Goal: Transaction & Acquisition: Purchase product/service

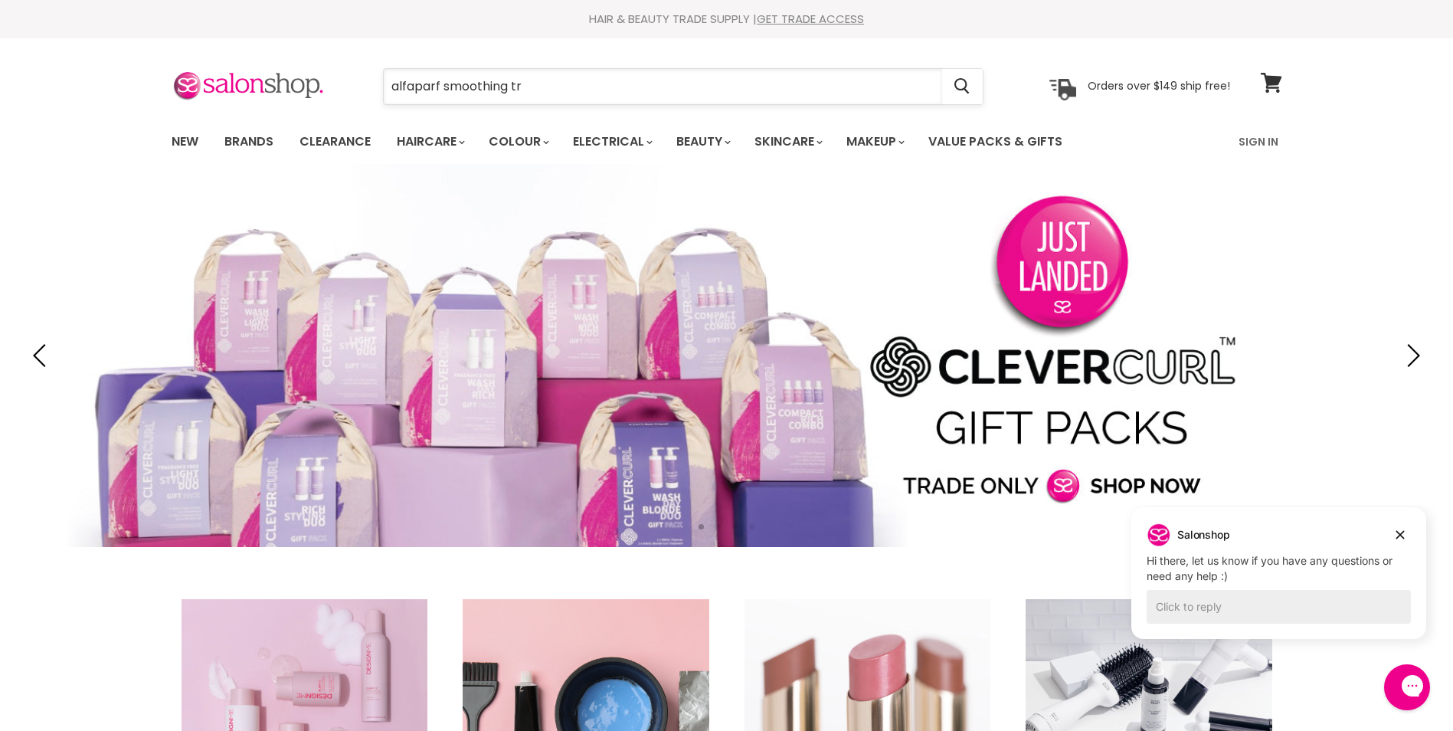
click at [548, 86] on input "alfaparf smoothing tr" at bounding box center [663, 86] width 558 height 35
type input "alfaparf smoothing treat"
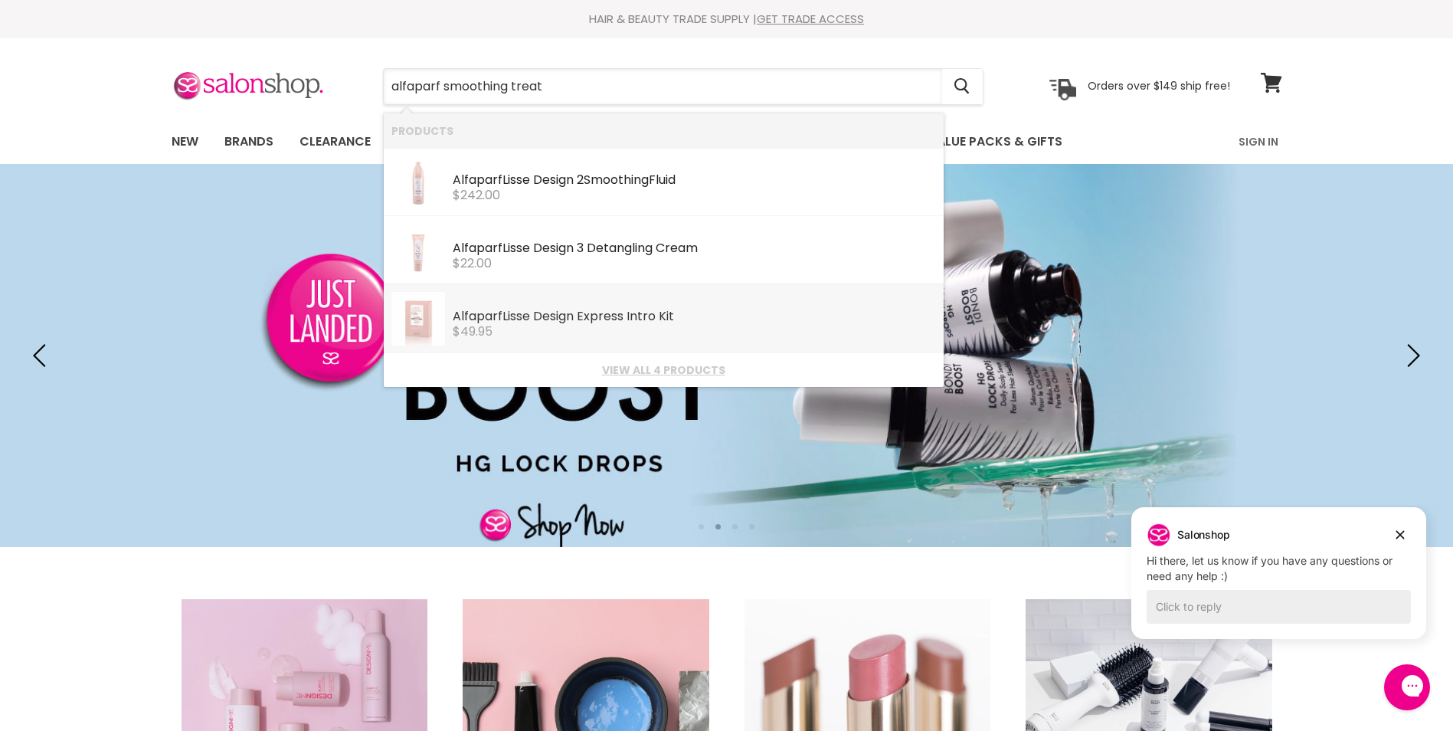
click at [548, 312] on div "Alfaparf Lisse Design Express Intro Kit" at bounding box center [694, 317] width 483 height 16
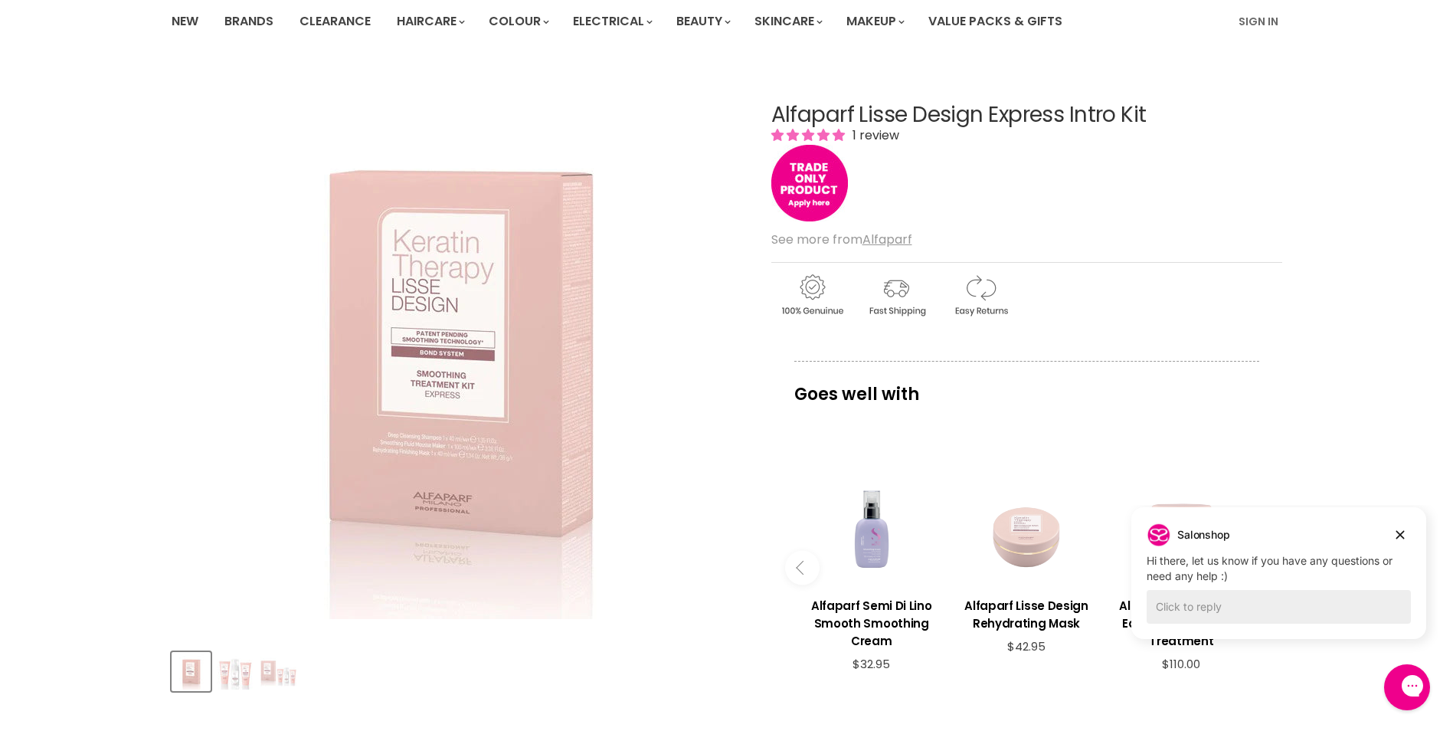
scroll to position [77, 0]
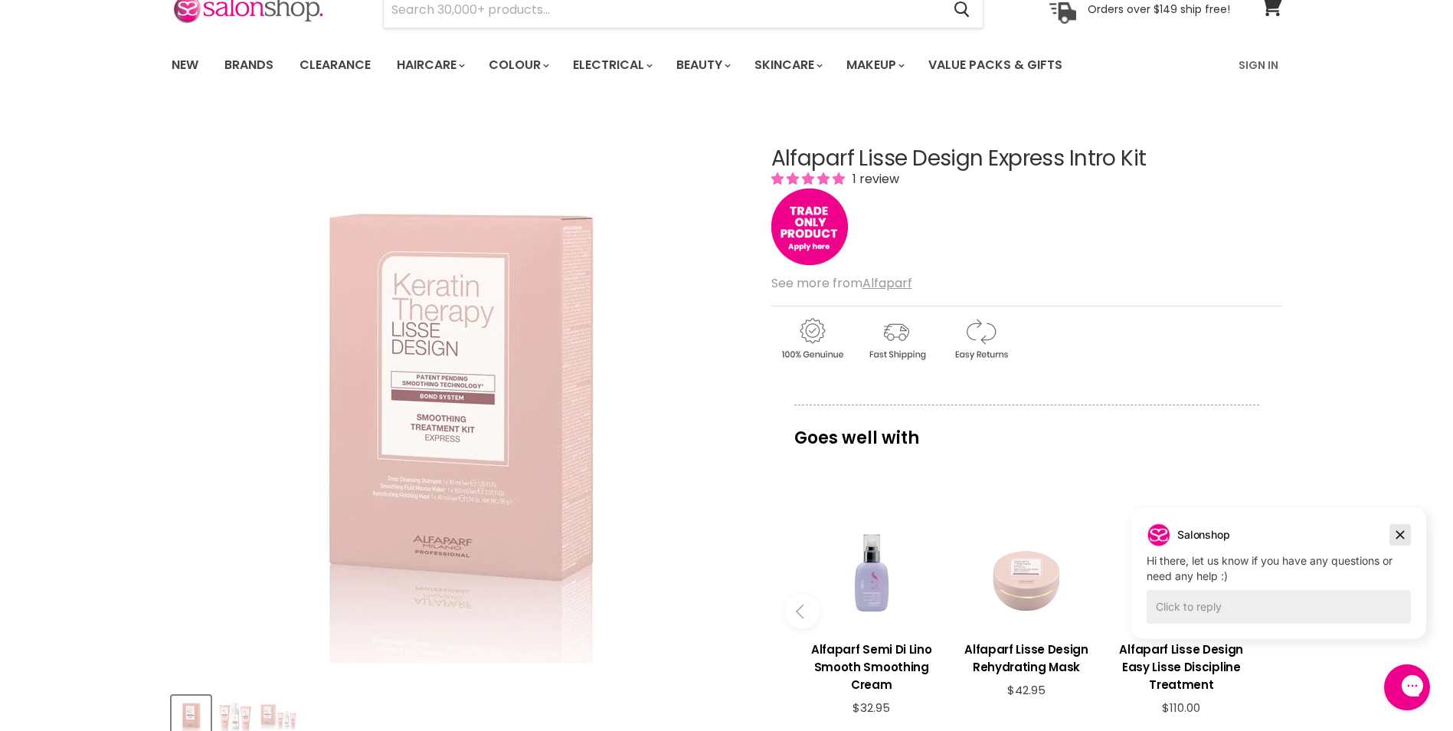
click at [1400, 538] on icon "Dismiss campaign" at bounding box center [1400, 534] width 15 height 18
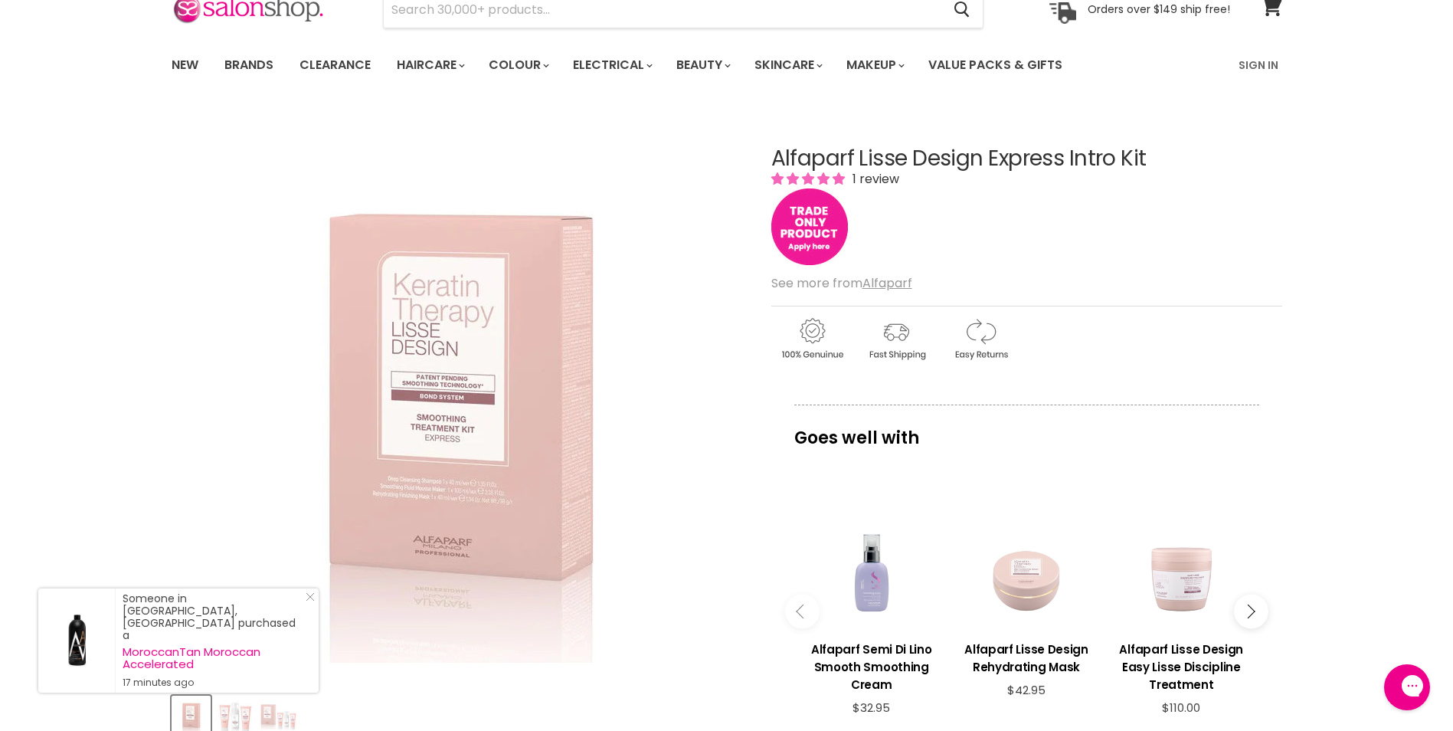
click at [813, 248] on img "Main content" at bounding box center [809, 226] width 77 height 77
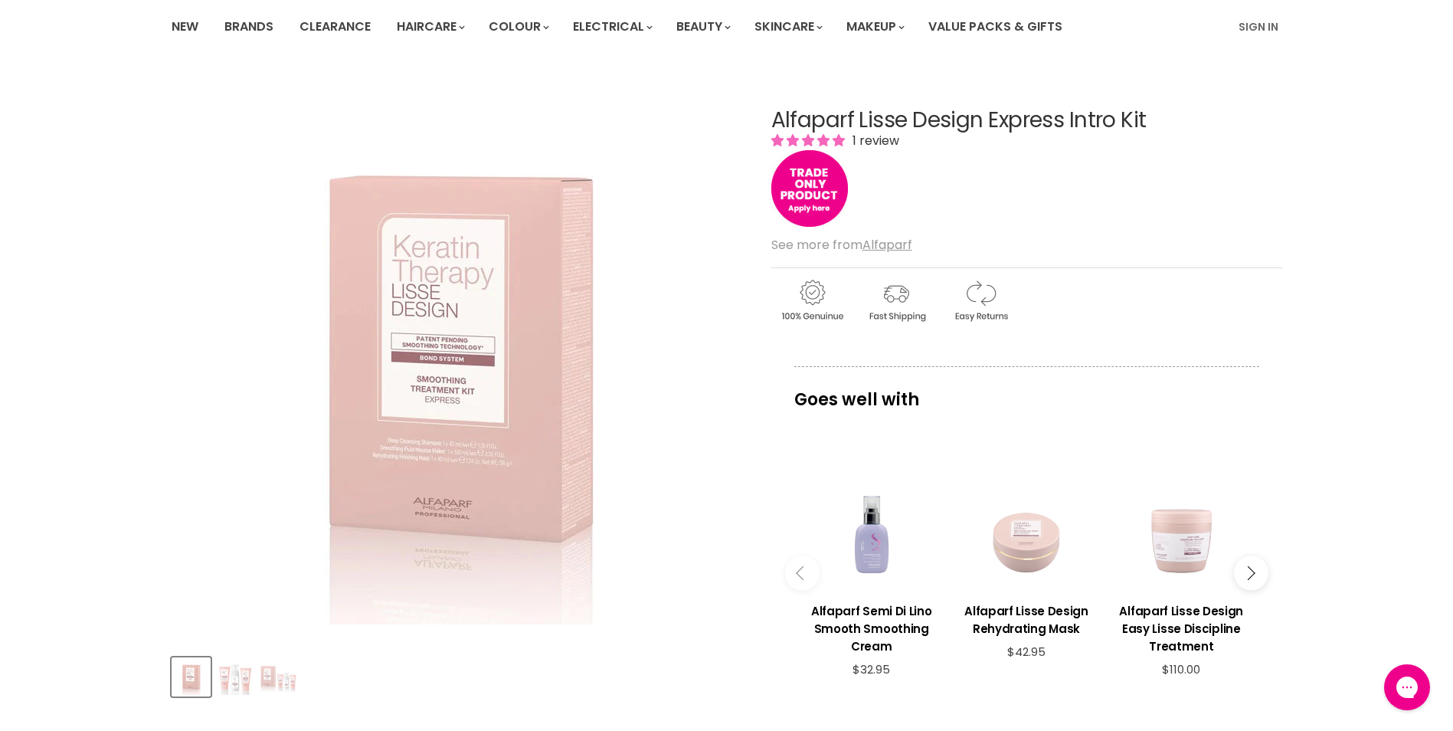
scroll to position [77, 0]
